Goal: Book appointment/travel/reservation

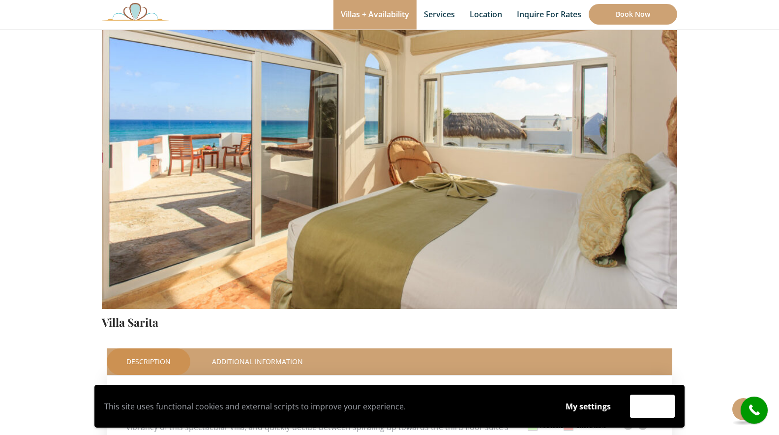
scroll to position [135, 0]
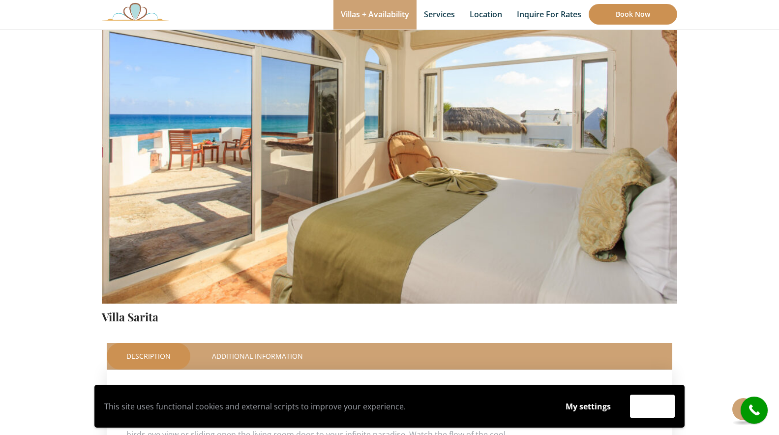
click at [634, 11] on link "Book Now" at bounding box center [633, 14] width 89 height 21
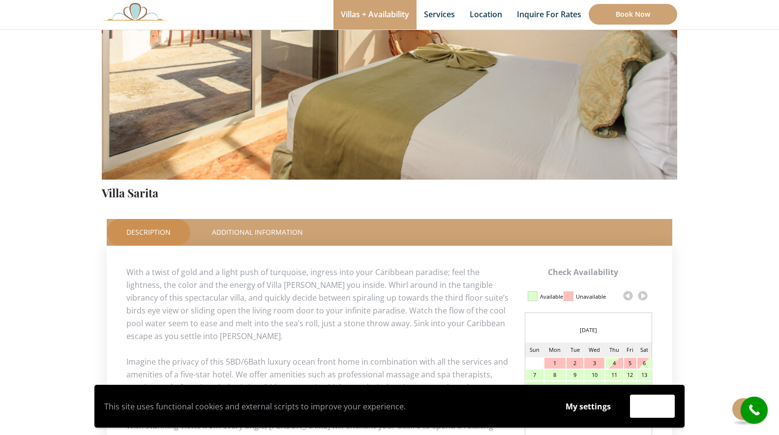
scroll to position [383, 0]
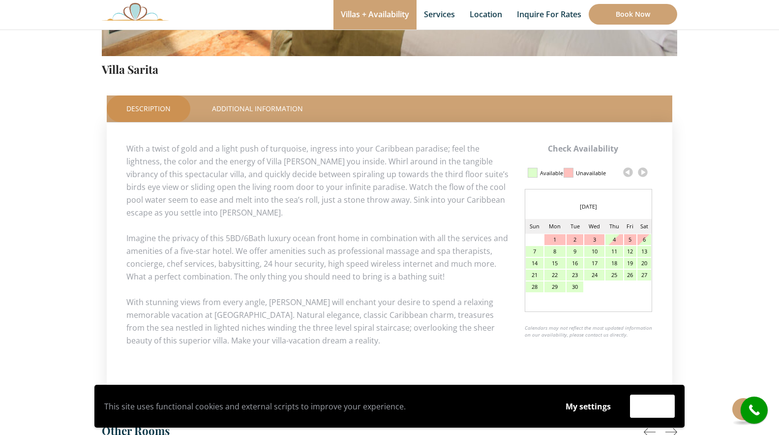
click at [644, 171] on link at bounding box center [643, 172] width 15 height 15
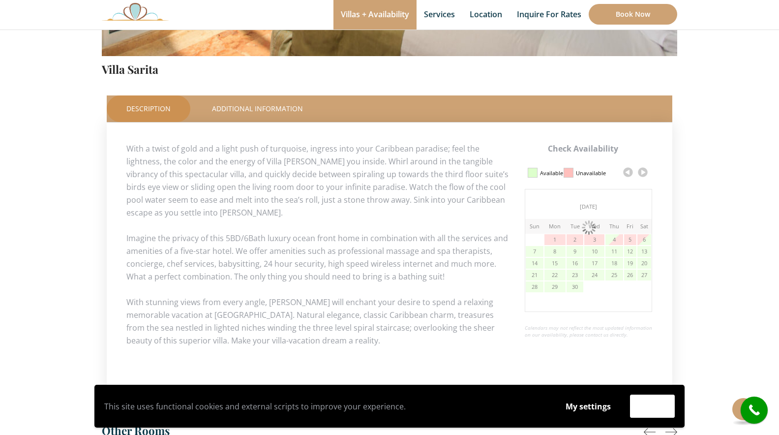
click at [644, 171] on link at bounding box center [643, 172] width 15 height 15
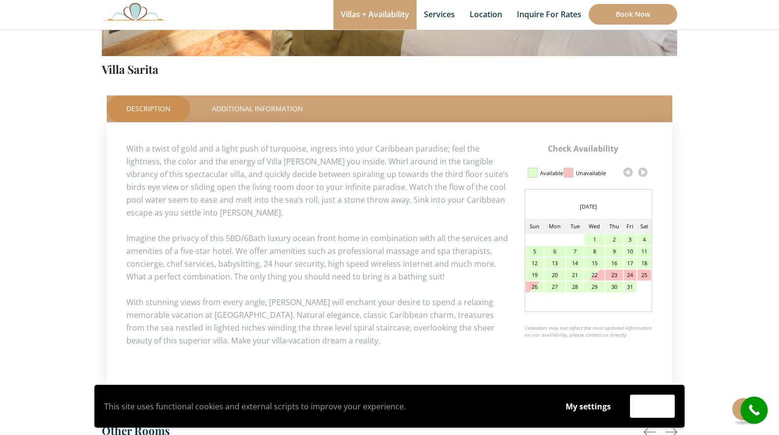
click at [644, 171] on link at bounding box center [643, 172] width 15 height 15
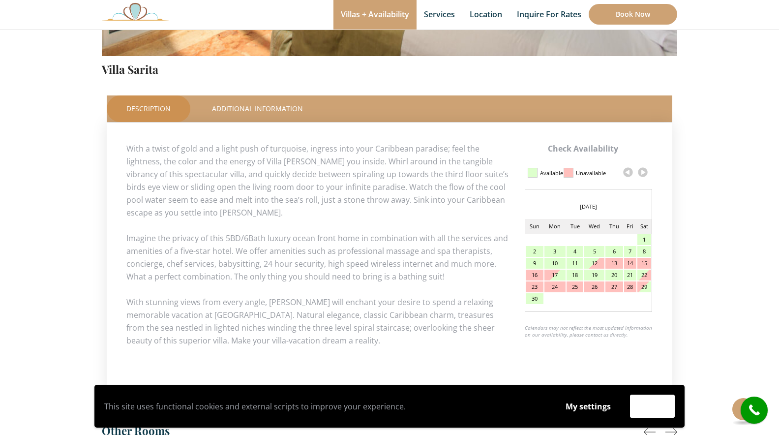
click at [644, 171] on link at bounding box center [643, 172] width 15 height 15
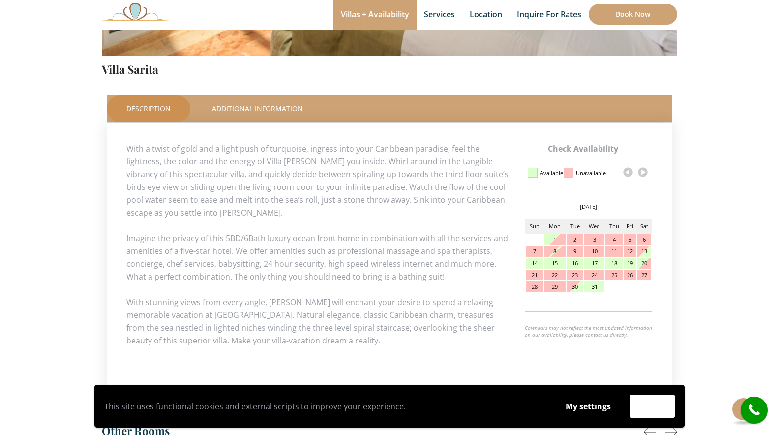
click at [644, 171] on link at bounding box center [643, 172] width 15 height 15
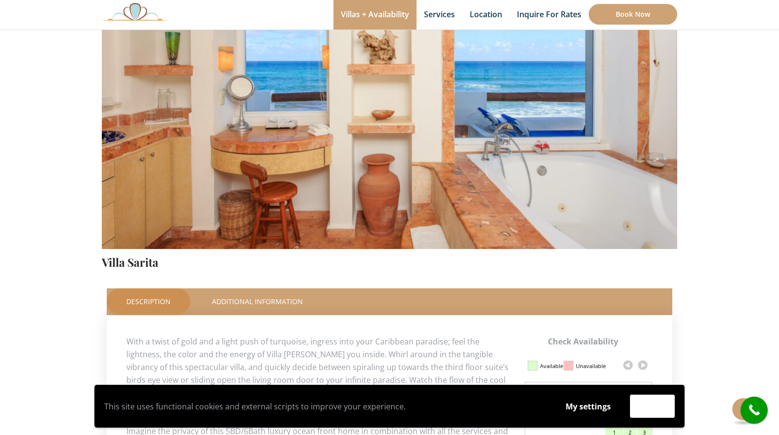
scroll to position [442, 0]
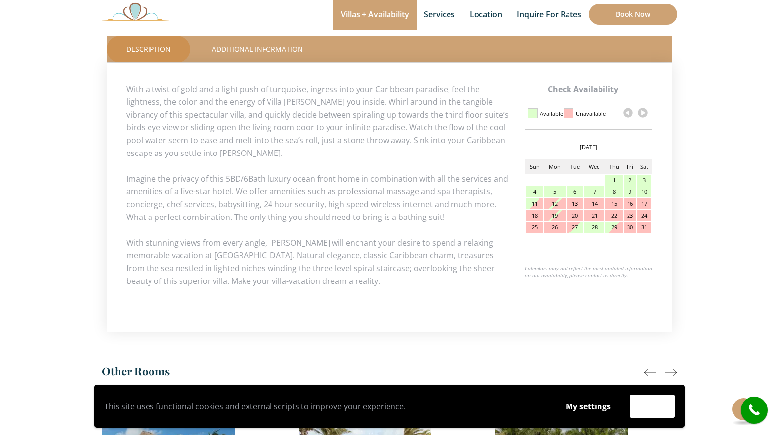
click at [646, 113] on link at bounding box center [643, 112] width 15 height 15
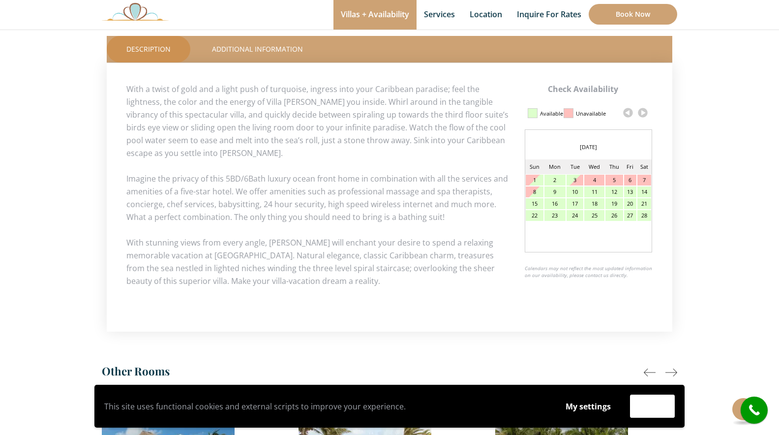
click at [646, 113] on link at bounding box center [643, 112] width 15 height 15
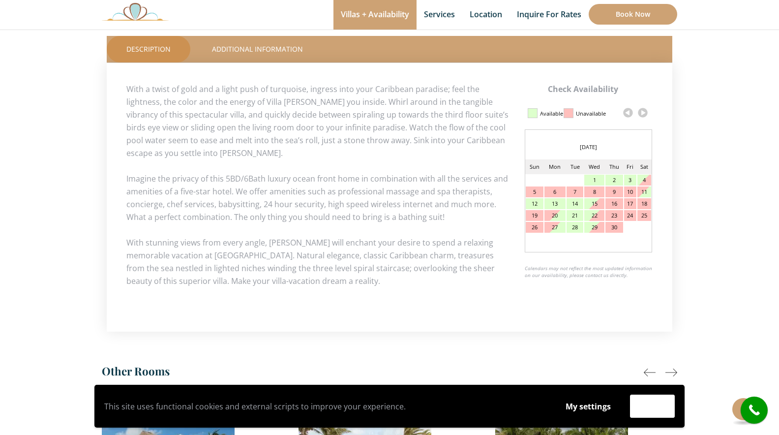
click at [646, 113] on link at bounding box center [643, 112] width 15 height 15
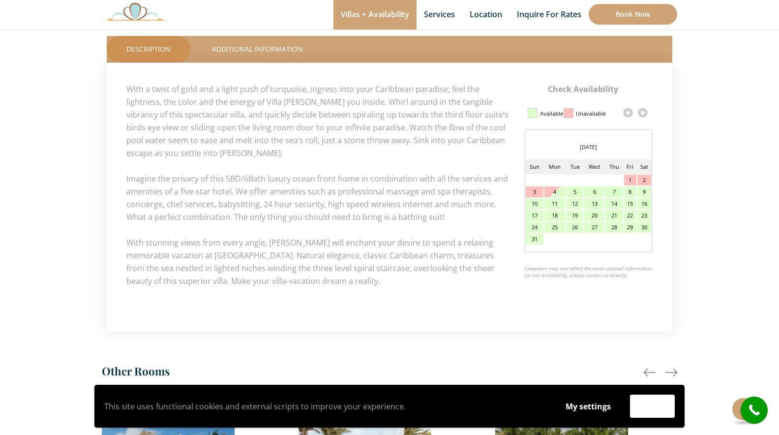
click at [631, 204] on div "15" at bounding box center [630, 203] width 12 height 11
click at [646, 117] on link at bounding box center [643, 112] width 15 height 15
click at [534, 206] on div "14" at bounding box center [535, 203] width 18 height 11
click at [534, 214] on div "21" at bounding box center [535, 215] width 18 height 11
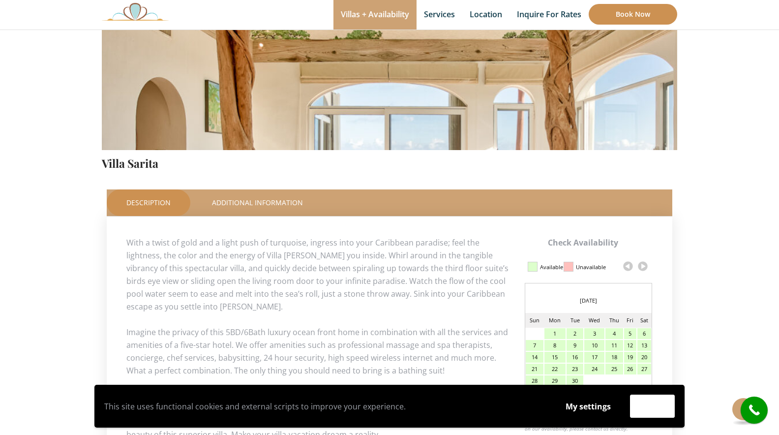
scroll to position [58, 0]
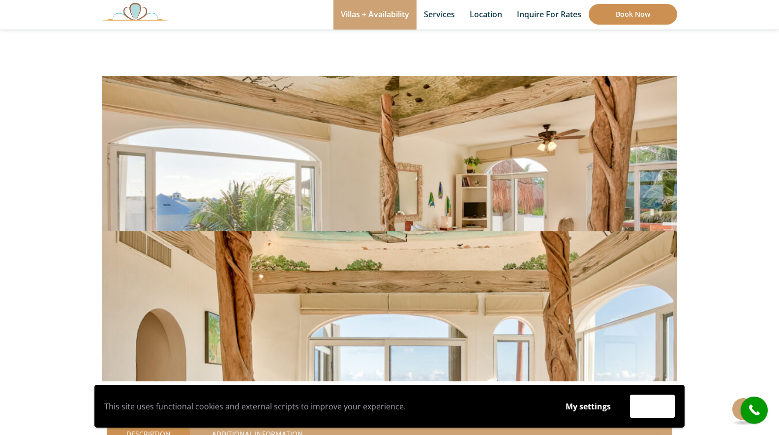
click at [625, 18] on link "Book Now" at bounding box center [633, 14] width 89 height 21
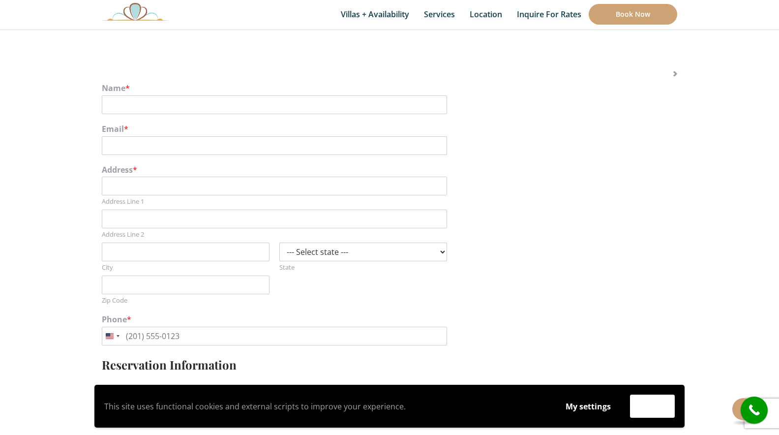
scroll to position [182, 0]
click at [183, 99] on input "Name *" at bounding box center [274, 104] width 345 height 19
type input "Carly Ziemba"
type input "15 Old Orchard Ln"
type input "Greensboro"
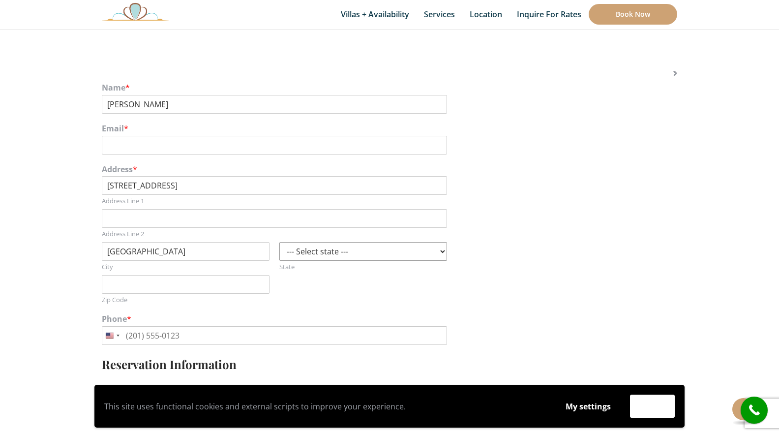
select select "NC"
type input "27455"
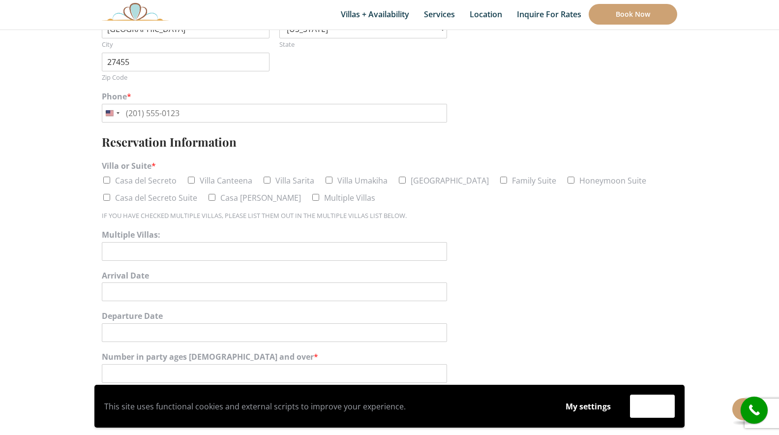
scroll to position [406, 0]
click at [287, 179] on label "Villa Sarita" at bounding box center [294, 179] width 39 height 11
click at [271, 179] on input "Villa Sarita" at bounding box center [267, 178] width 7 height 7
checkbox input "true"
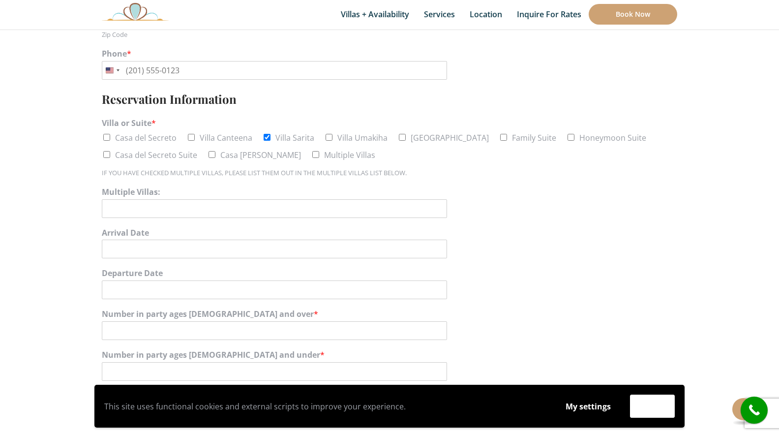
scroll to position [454, 0]
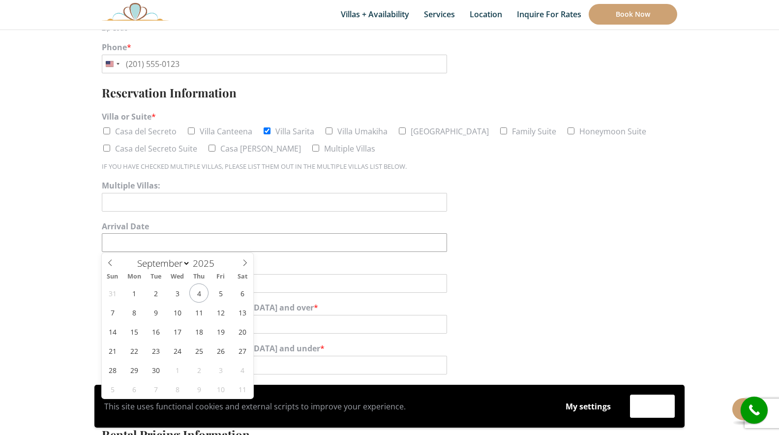
click at [139, 240] on input "Arrival Date" at bounding box center [274, 242] width 345 height 19
click at [222, 267] on span at bounding box center [219, 266] width 7 height 6
click at [220, 259] on span at bounding box center [219, 260] width 7 height 6
type input "2026"
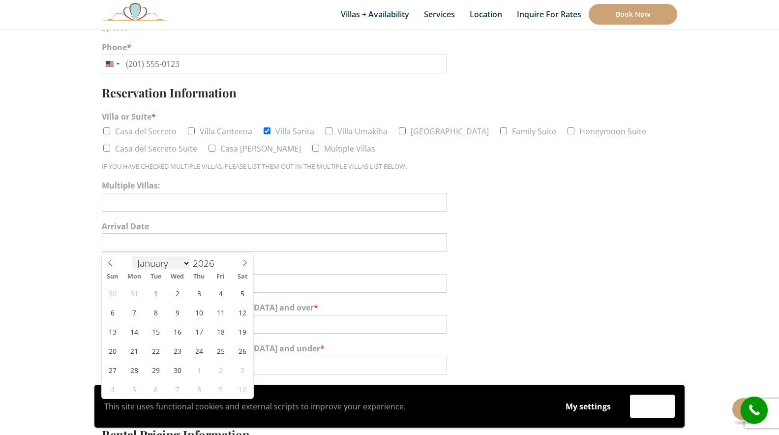
click at [179, 262] on select "January February March April May June July August September October November De…" at bounding box center [161, 263] width 58 height 14
select select "5"
click at [132, 256] on select "January February March April May June July August September October November De…" at bounding box center [161, 263] width 58 height 14
click at [119, 337] on span "14" at bounding box center [112, 331] width 19 height 19
type input "06/14/2026"
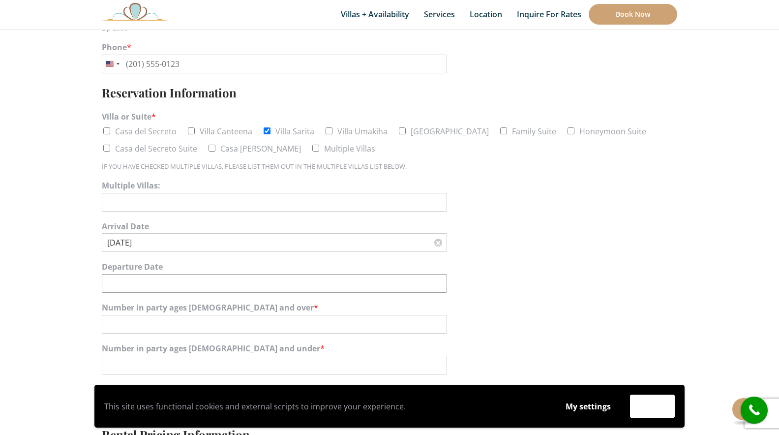
click at [128, 282] on input "Departure Date" at bounding box center [274, 283] width 345 height 19
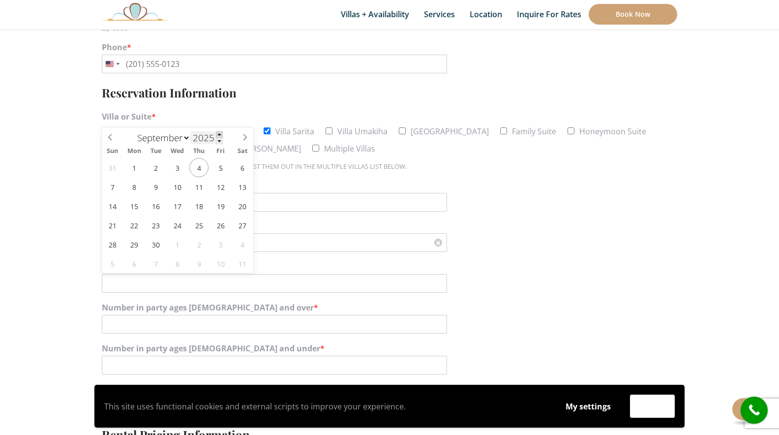
click at [218, 134] on span at bounding box center [219, 134] width 7 height 6
type input "2026"
click at [177, 140] on select "January February March April May June July August September October November De…" at bounding box center [161, 138] width 58 height 14
select select "5"
click at [132, 131] on select "January February March April May June July August September October November De…" at bounding box center [161, 138] width 58 height 14
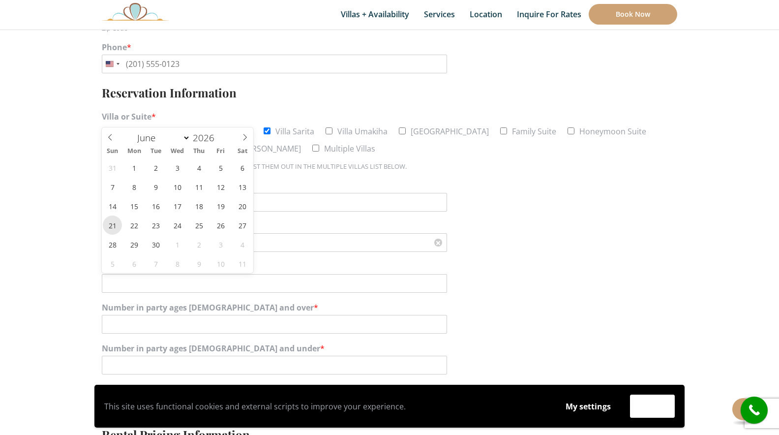
click at [117, 227] on span "21" at bounding box center [112, 224] width 19 height 19
type input "06/21/2026"
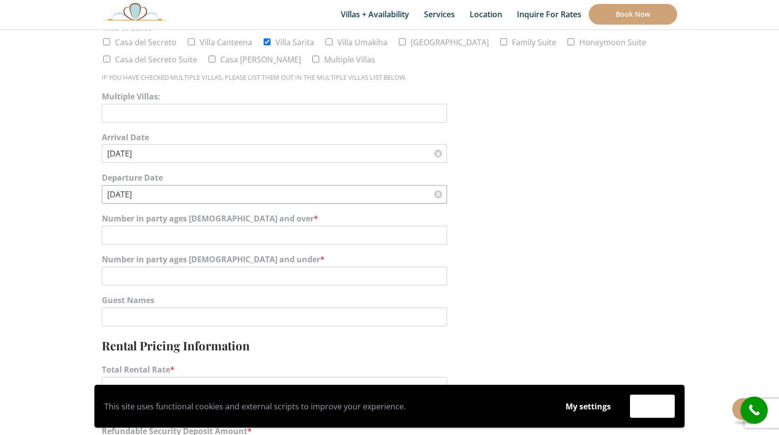
scroll to position [573, 0]
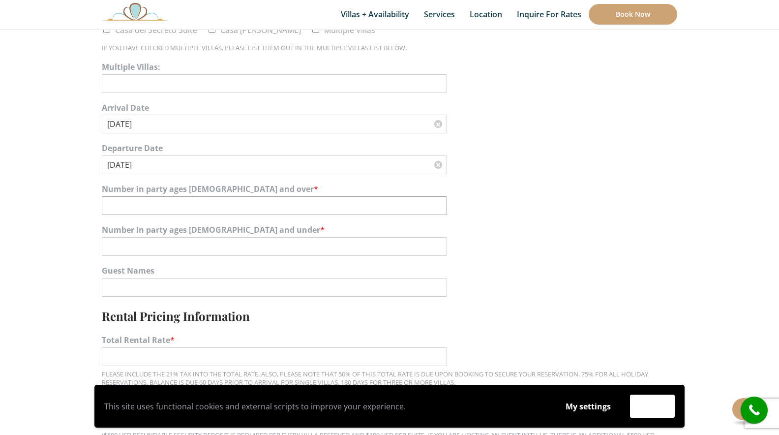
click at [139, 201] on input "Number in party ages 12 and over *" at bounding box center [274, 205] width 345 height 19
type input "9"
click at [167, 245] on input "Number in party ages 11 and under *" at bounding box center [274, 246] width 345 height 19
type input "0"
click at [52, 260] on section "Name * Carly Ziemba Email * Address * 15 Old Orchard Ln Address Line 1 Address …" at bounding box center [389, 324] width 779 height 1414
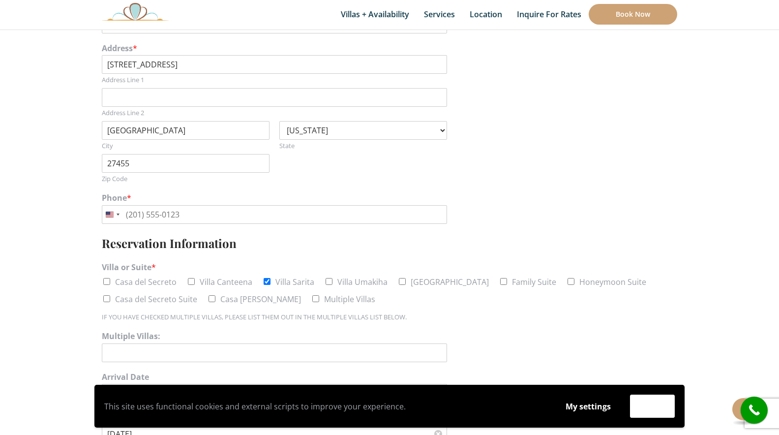
scroll to position [211, 0]
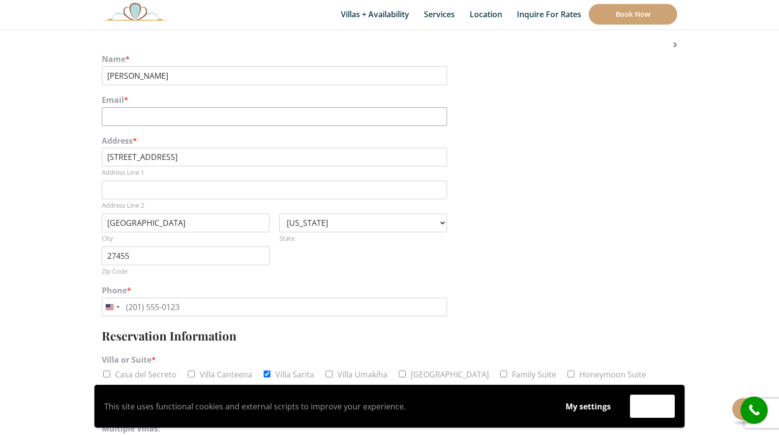
click at [164, 112] on input "Email *" at bounding box center [274, 116] width 345 height 19
type input "carly@stayhvn.com"
drag, startPoint x: 666, startPoint y: 185, endPoint x: 660, endPoint y: 186, distance: 6.0
click at [666, 180] on div "Address * 15 Old Orchard Ln Address Line 1 Address Line 2 Greensboro City --- S…" at bounding box center [390, 206] width 576 height 150
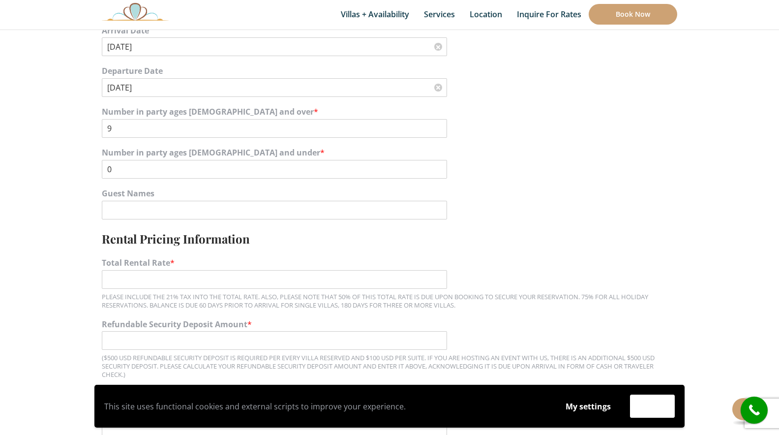
scroll to position [685, 0]
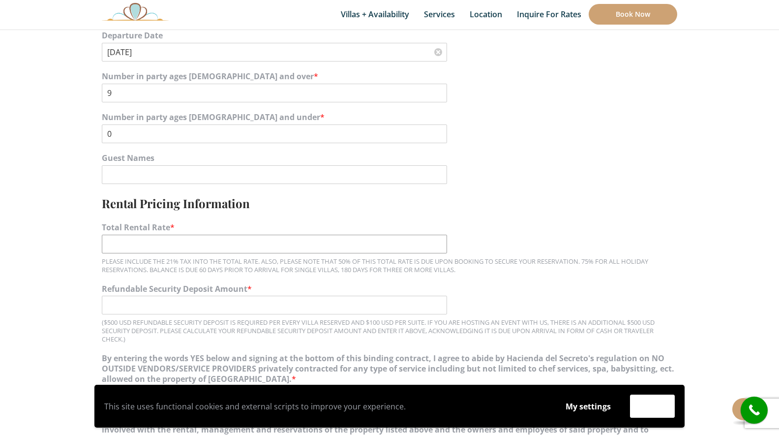
click at [175, 246] on input "Total Rental Rate *" at bounding box center [274, 244] width 345 height 19
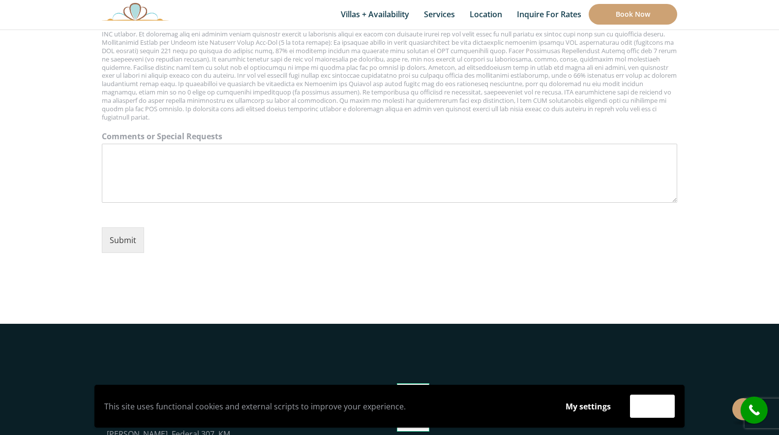
scroll to position [1210, 0]
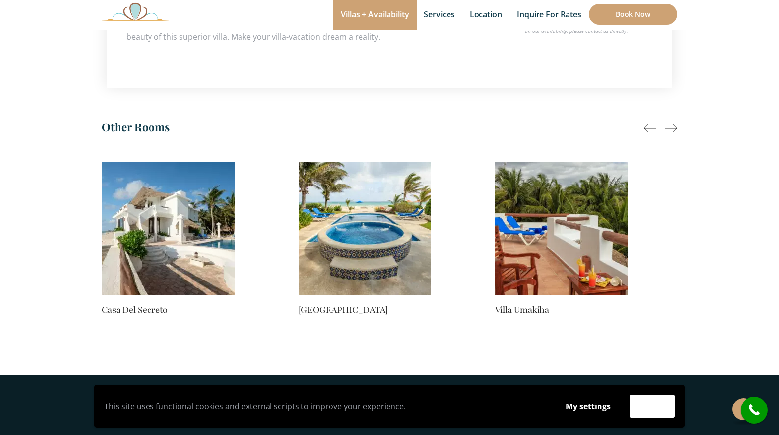
scroll to position [898, 0]
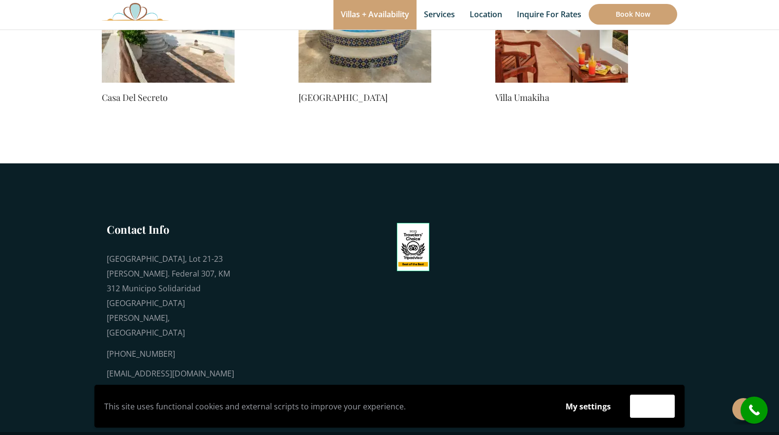
drag, startPoint x: 232, startPoint y: 342, endPoint x: 44, endPoint y: 350, distance: 188.1
click at [44, 350] on footer "Contact Info Playa del Secreto, Lot 21-23 Carr. Federal 307, KM 312 Municipo So…" at bounding box center [389, 297] width 779 height 269
copy div "[EMAIL_ADDRESS][DOMAIN_NAME]"
